Goal: Task Accomplishment & Management: Complete application form

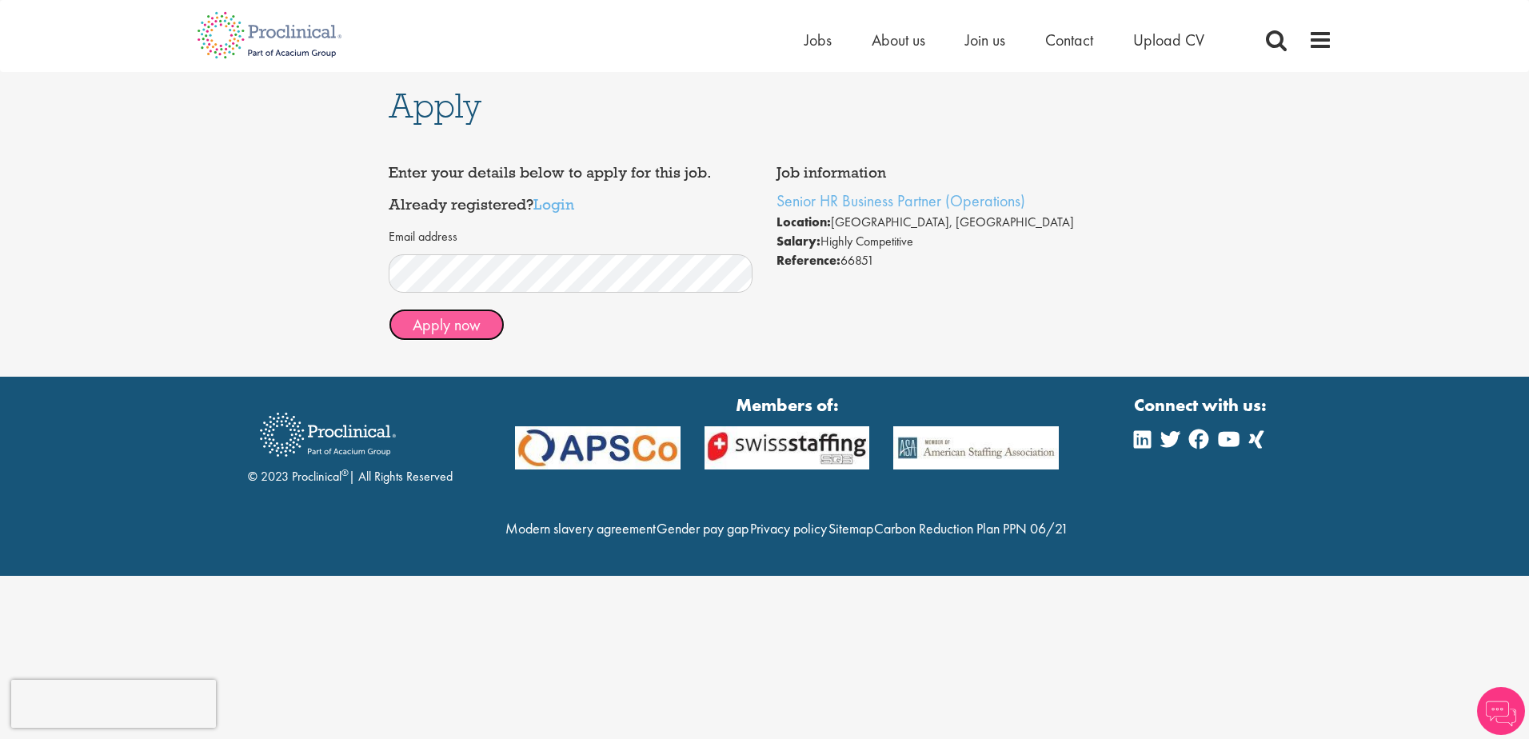
click at [471, 321] on button "Apply now" at bounding box center [447, 325] width 116 height 32
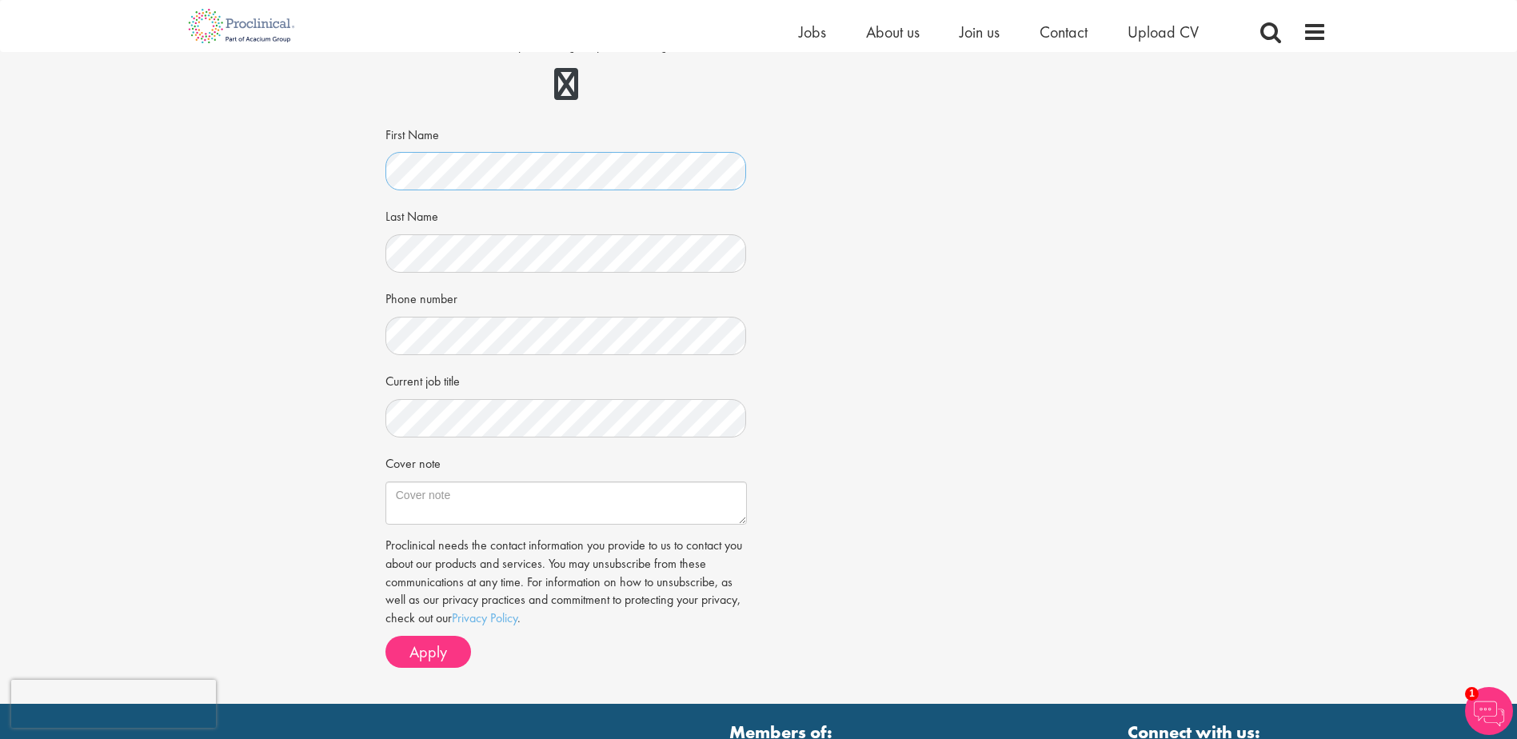
scroll to position [240, 0]
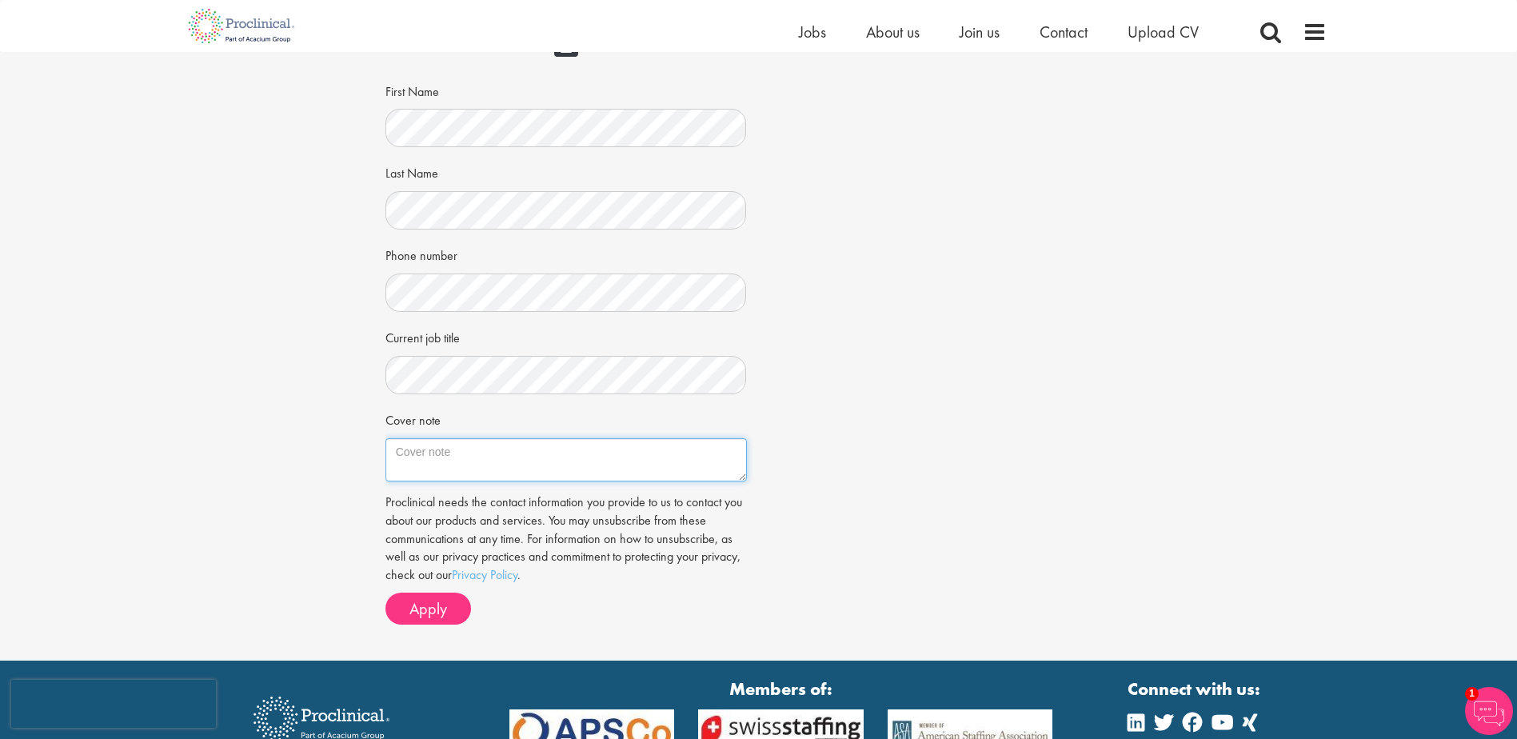
click at [469, 461] on textarea "Cover note" at bounding box center [565, 459] width 361 height 43
click at [441, 611] on span "Apply" at bounding box center [428, 608] width 38 height 21
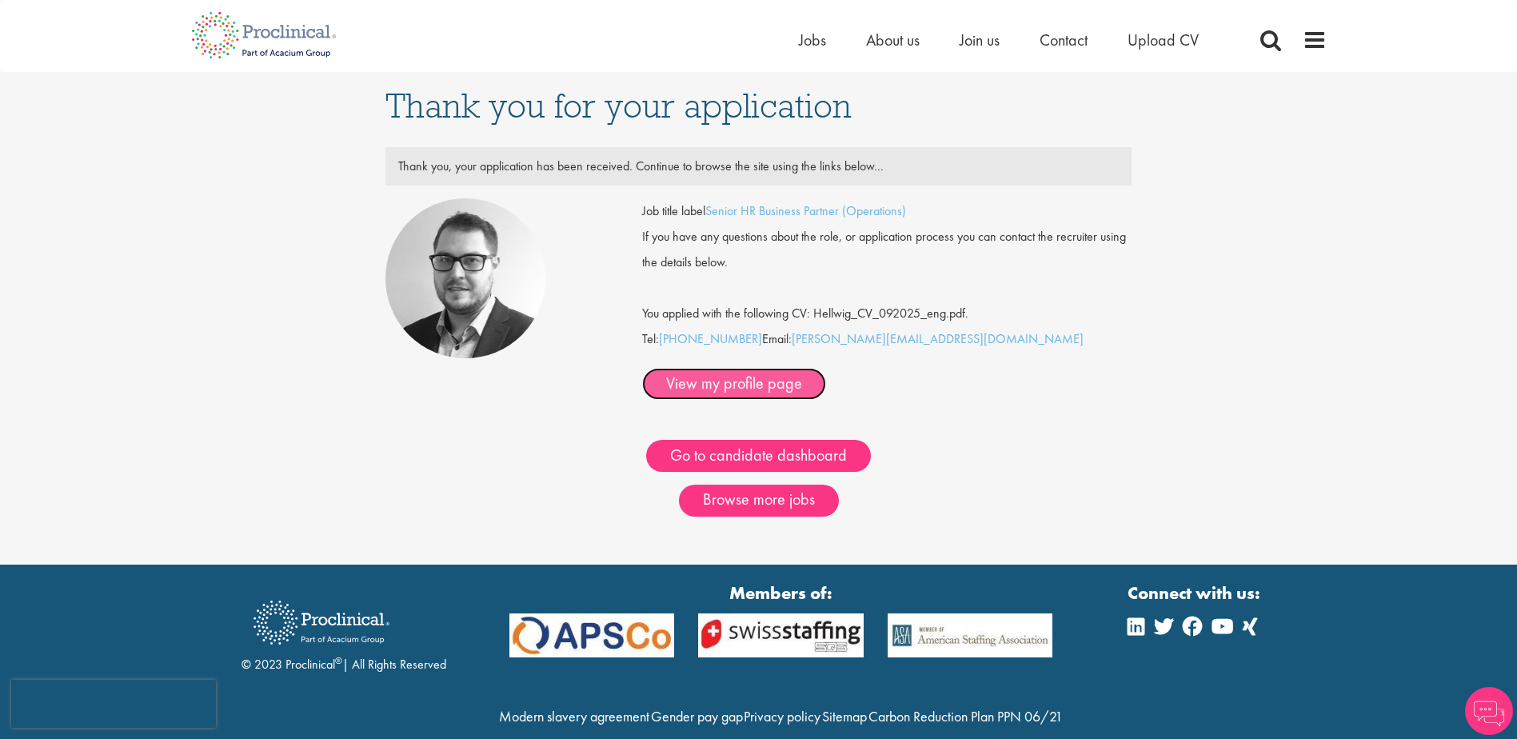
click at [826, 368] on link "View my profile page" at bounding box center [734, 384] width 184 height 32
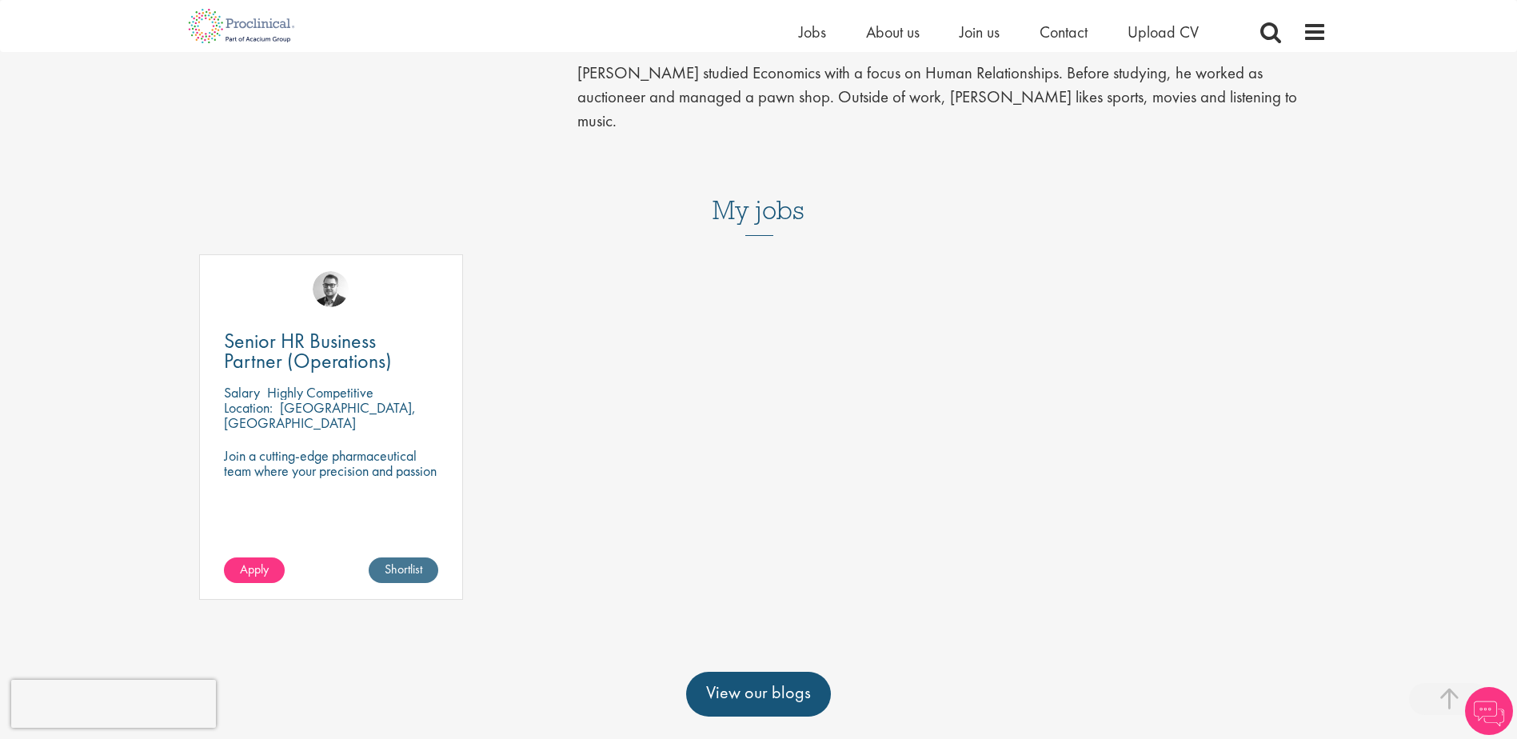
scroll to position [480, 0]
